Goal: Find specific page/section

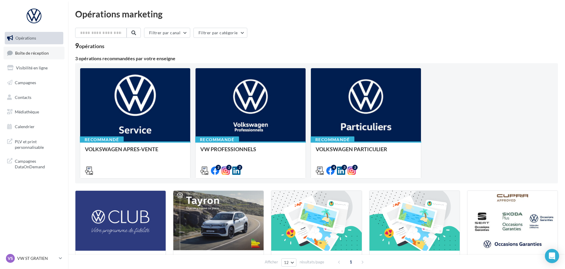
click at [26, 54] on span "Boîte de réception" at bounding box center [32, 52] width 34 height 5
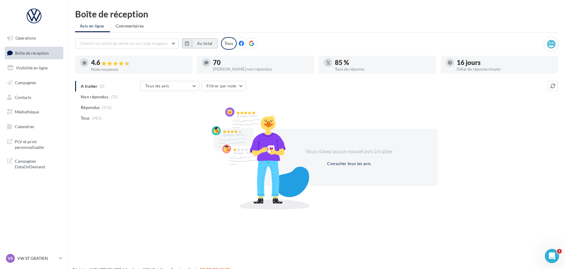
click at [195, 43] on button "Au total" at bounding box center [205, 43] width 26 height 10
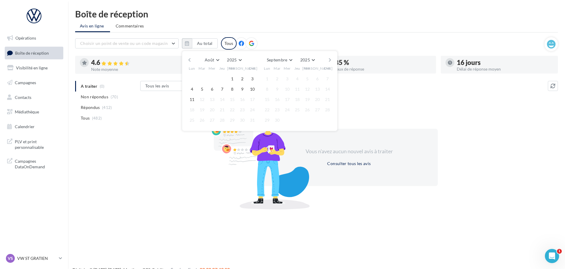
click at [187, 58] on button "button" at bounding box center [189, 60] width 5 height 8
click at [199, 76] on button "1" at bounding box center [202, 79] width 9 height 9
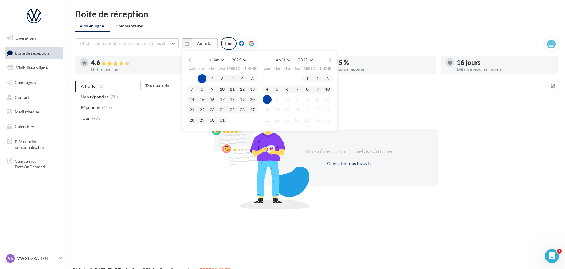
click at [267, 99] on button "11" at bounding box center [267, 99] width 9 height 9
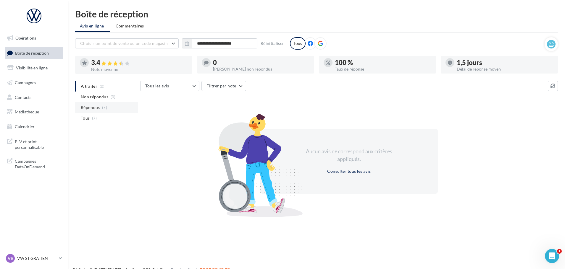
click at [91, 106] on span "Répondus" at bounding box center [90, 108] width 19 height 6
click at [104, 183] on div "A traiter (0) Non répondus (0) Répondus (7) Tous (7) Tous les avis Tous les avi…" at bounding box center [316, 148] width 483 height 134
